Goal: Transaction & Acquisition: Purchase product/service

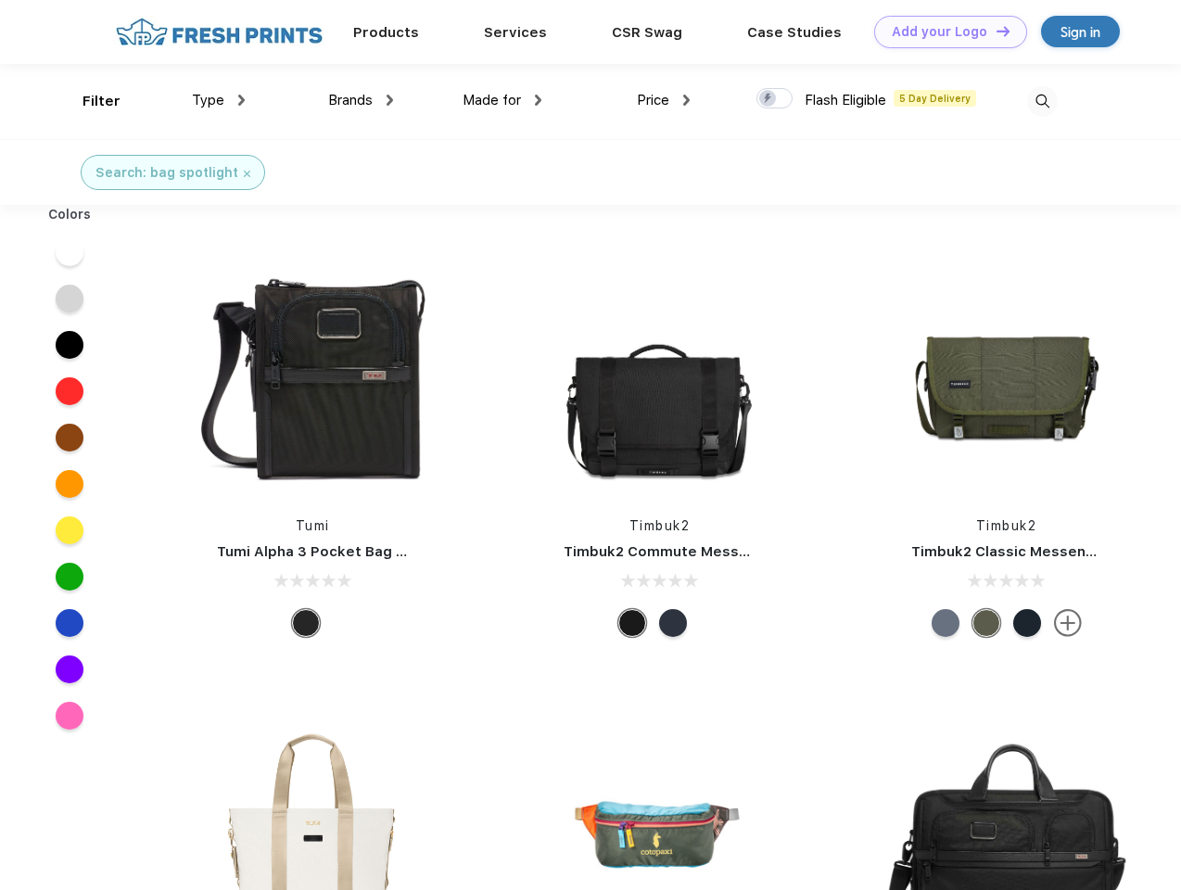
click at [943, 32] on link "Add your Logo Design Tool" at bounding box center [950, 32] width 153 height 32
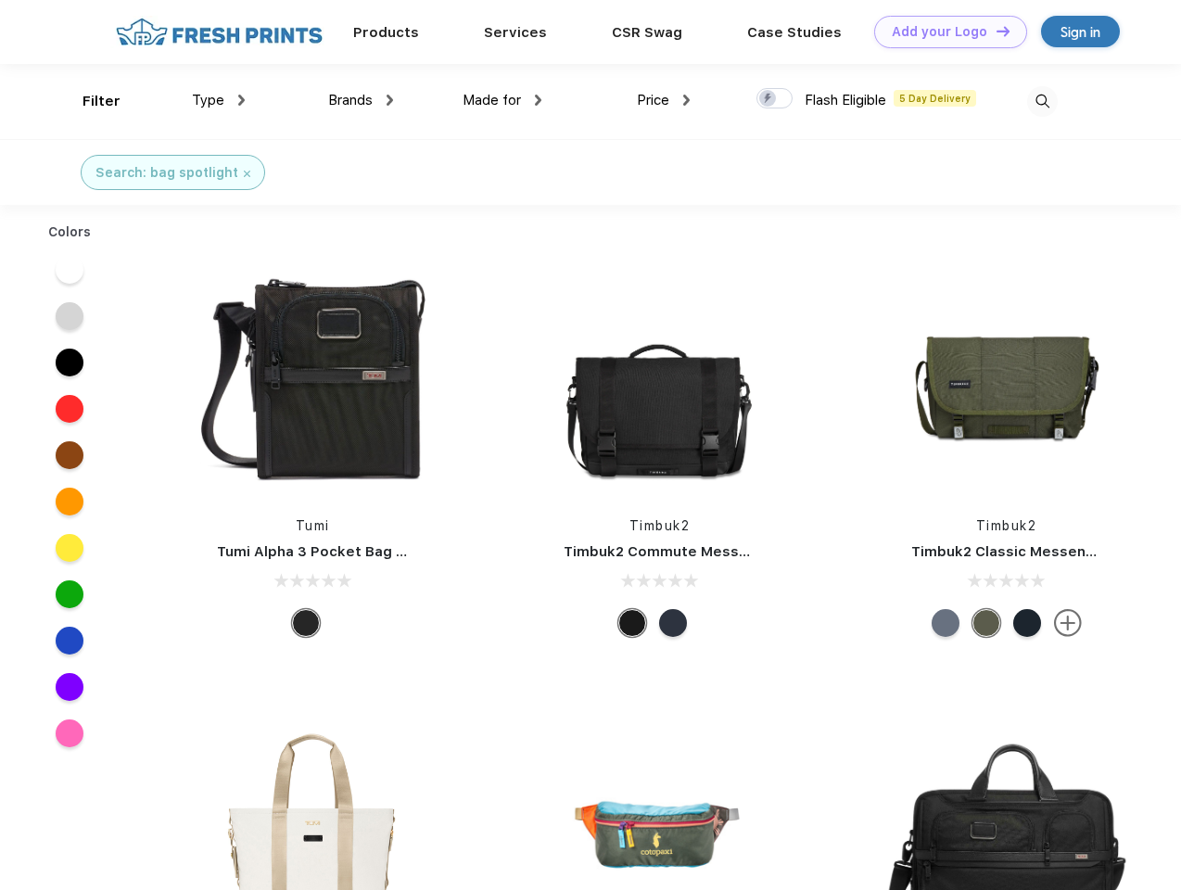
click at [0, 0] on div "Design Tool" at bounding box center [0, 0] width 0 height 0
click at [994, 31] on link "Add your Logo Design Tool" at bounding box center [950, 32] width 153 height 32
click at [89, 101] on div "Filter" at bounding box center [101, 101] width 38 height 21
click at [219, 100] on span "Type" at bounding box center [208, 100] width 32 height 17
click at [360, 100] on span "Brands" at bounding box center [350, 100] width 44 height 17
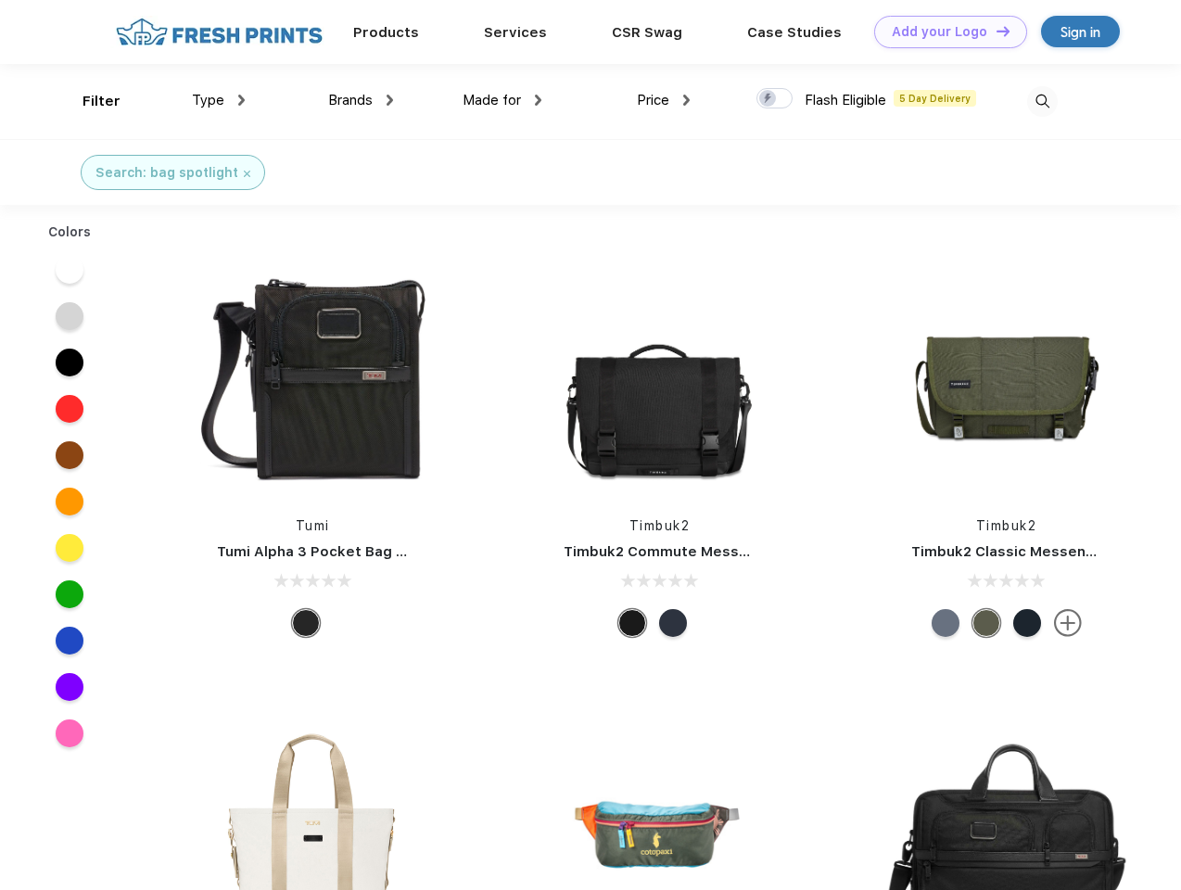
click at [502, 100] on span "Made for" at bounding box center [491, 100] width 58 height 17
click at [663, 100] on span "Price" at bounding box center [653, 100] width 32 height 17
click at [775, 99] on div at bounding box center [774, 98] width 36 height 20
click at [768, 99] on input "checkbox" at bounding box center [762, 93] width 12 height 12
click at [1042, 101] on img at bounding box center [1042, 101] width 31 height 31
